Goal: Task Accomplishment & Management: Manage account settings

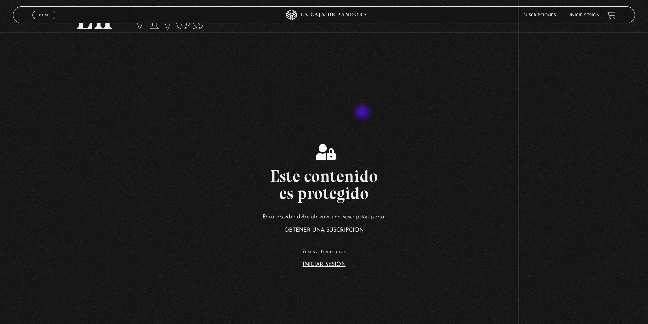
scroll to position [68, 0]
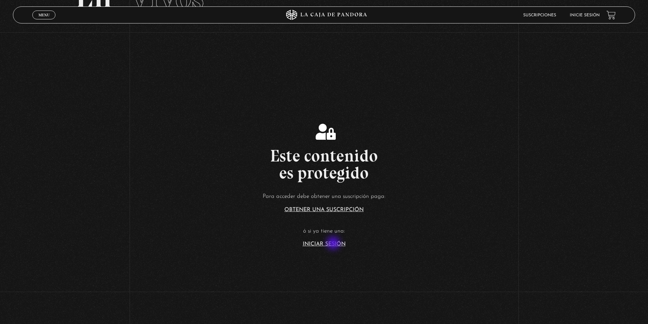
click at [334, 244] on link "Iniciar Sesión" at bounding box center [324, 244] width 43 height 5
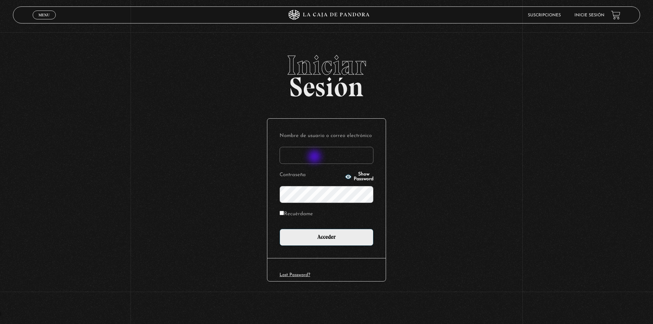
click at [314, 156] on input "Nombre de usuario o correo electrónico" at bounding box center [327, 155] width 94 height 17
type input "[EMAIL_ADDRESS][DOMAIN_NAME]"
click at [309, 214] on label "Recuérdame" at bounding box center [296, 214] width 33 height 11
click at [284, 214] on input "Recuérdame" at bounding box center [282, 213] width 4 height 4
checkbox input "true"
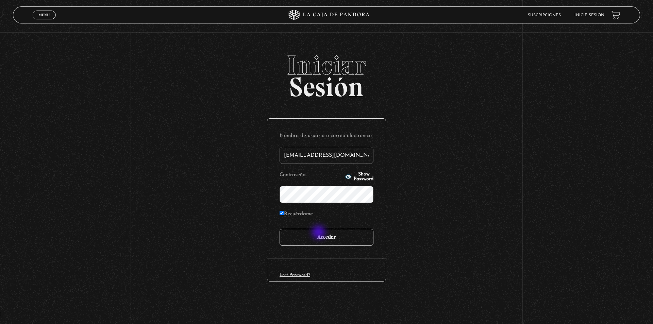
click at [320, 233] on input "Acceder" at bounding box center [327, 237] width 94 height 17
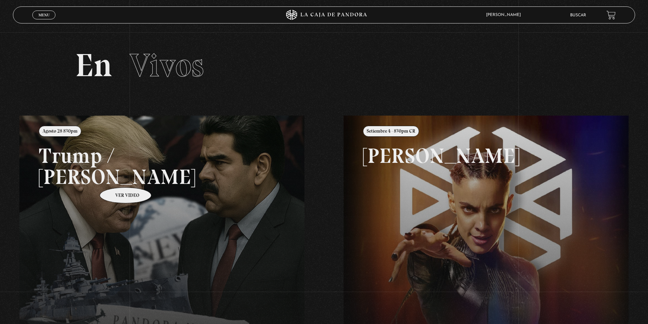
click at [117, 177] on link at bounding box center [343, 278] width 648 height 324
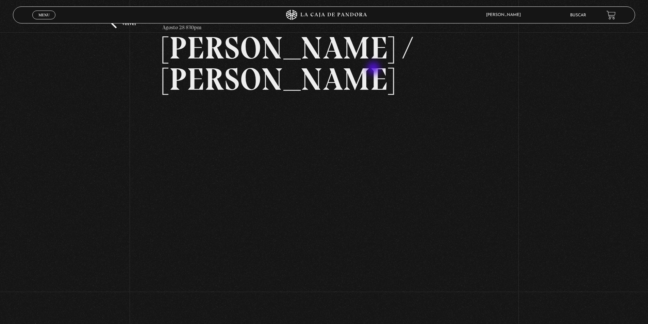
scroll to position [34, 0]
